Goal: Task Accomplishment & Management: Manage account settings

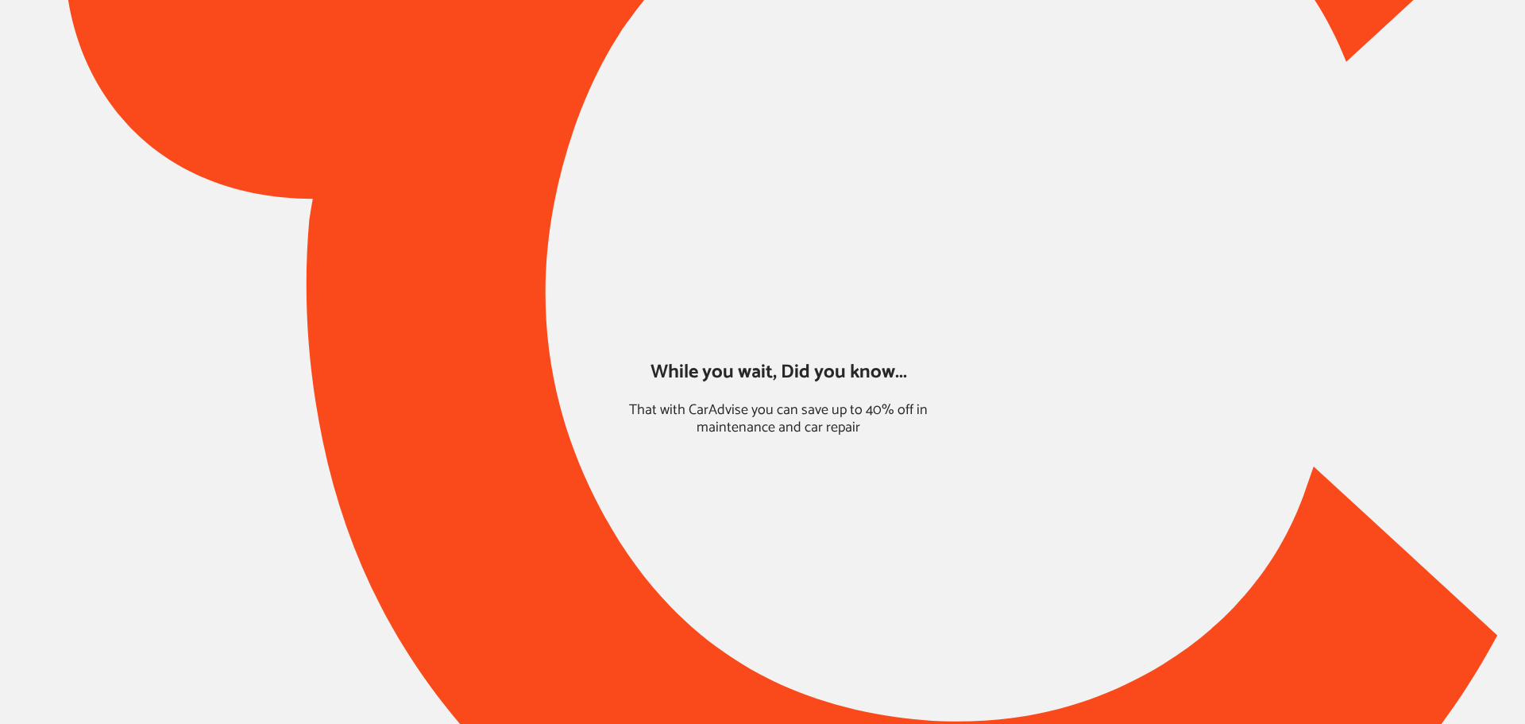
type input "*****"
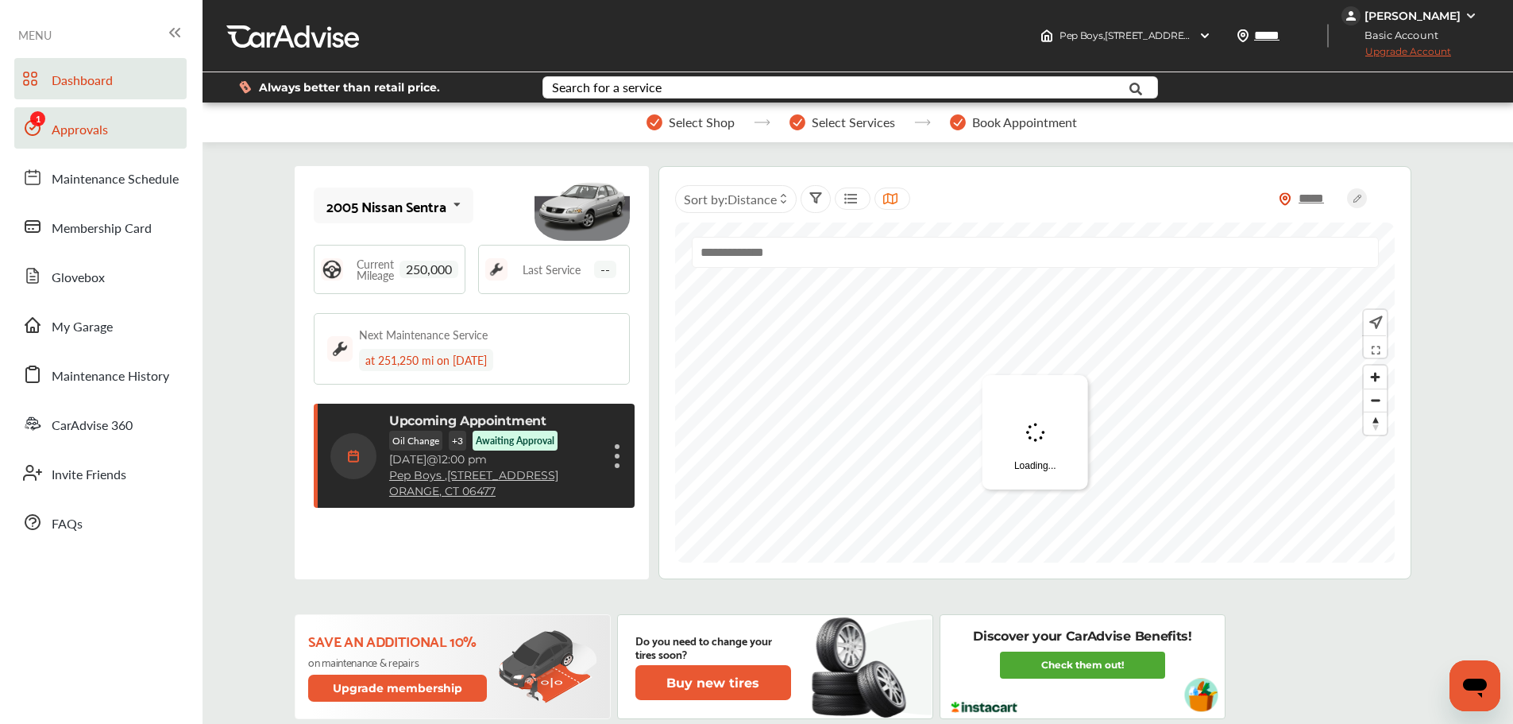
click at [75, 138] on span "Approvals" at bounding box center [80, 130] width 56 height 21
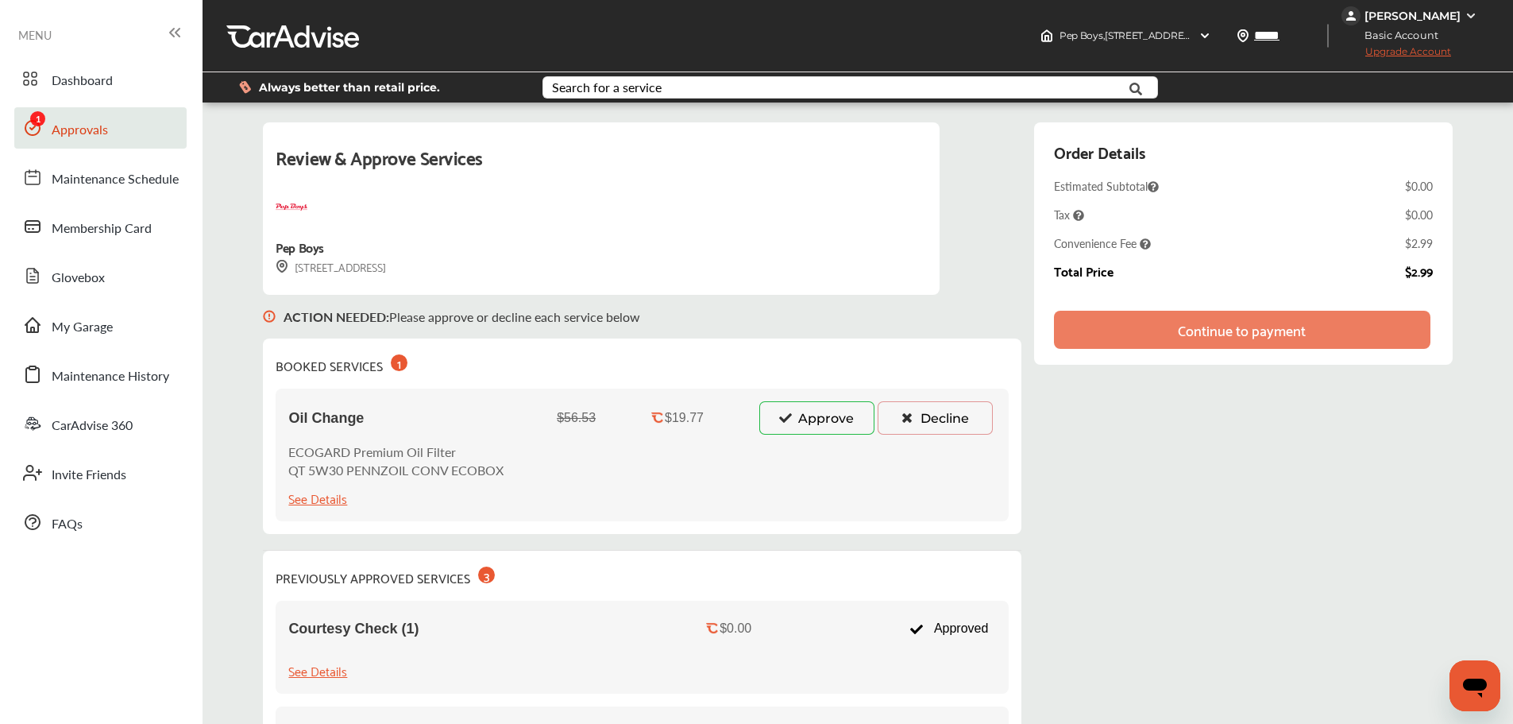
click at [782, 431] on button "Approve" at bounding box center [816, 417] width 115 height 33
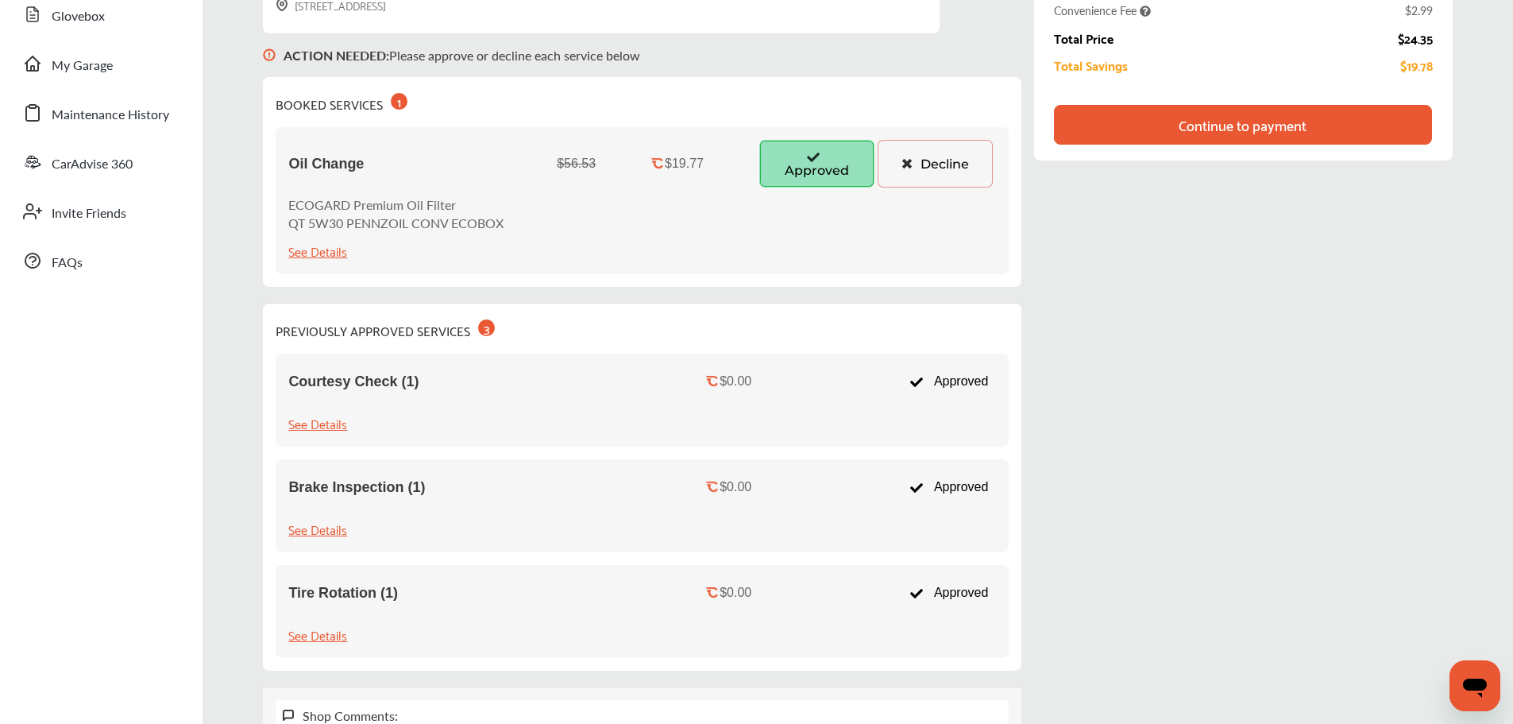
scroll to position [103, 0]
